Goal: Find specific page/section

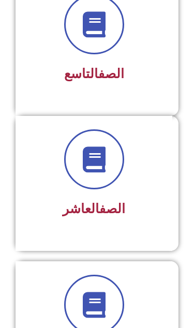
scroll to position [1307, 0]
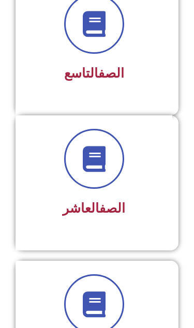
click at [154, 86] on div "الصف التاسع" at bounding box center [94, 74] width 130 height 25
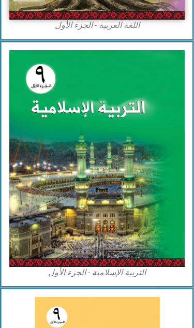
scroll to position [378, 0]
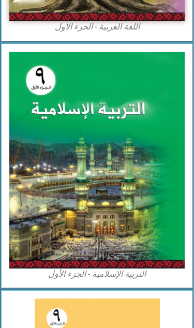
click at [112, 184] on img at bounding box center [96, 160] width 175 height 217
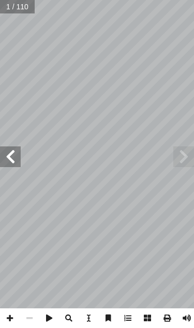
click at [9, 159] on span at bounding box center [10, 156] width 21 height 21
click at [13, 153] on span at bounding box center [10, 156] width 21 height 21
click at [13, 155] on span at bounding box center [10, 156] width 21 height 21
click at [14, 155] on span at bounding box center [10, 156] width 21 height 21
click at [14, 154] on span at bounding box center [10, 156] width 21 height 21
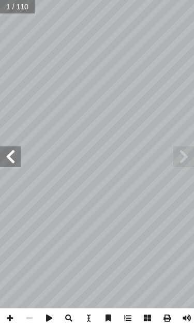
click at [13, 154] on span at bounding box center [10, 156] width 21 height 21
click at [13, 155] on span at bounding box center [10, 156] width 21 height 21
click at [16, 151] on span at bounding box center [10, 156] width 21 height 21
click at [9, 161] on span at bounding box center [10, 156] width 21 height 21
click at [11, 161] on span at bounding box center [10, 156] width 21 height 21
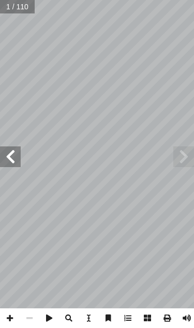
click at [9, 161] on span at bounding box center [10, 156] width 21 height 21
click at [10, 161] on span at bounding box center [10, 156] width 21 height 21
click at [11, 162] on span at bounding box center [10, 156] width 21 height 21
click at [10, 161] on span at bounding box center [10, 156] width 21 height 21
click at [13, 151] on span at bounding box center [10, 156] width 21 height 21
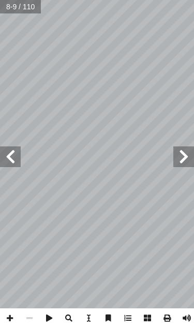
click at [7, 148] on span at bounding box center [10, 156] width 21 height 21
click at [10, 146] on span at bounding box center [10, 156] width 21 height 21
click at [6, 147] on span at bounding box center [10, 156] width 21 height 21
click at [7, 148] on span at bounding box center [10, 156] width 21 height 21
click at [6, 148] on span at bounding box center [10, 156] width 21 height 21
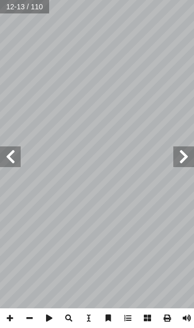
click at [14, 156] on span at bounding box center [10, 156] width 21 height 21
click at [14, 160] on span at bounding box center [10, 156] width 21 height 21
click at [187, 150] on span at bounding box center [183, 156] width 21 height 21
